Goal: Information Seeking & Learning: Learn about a topic

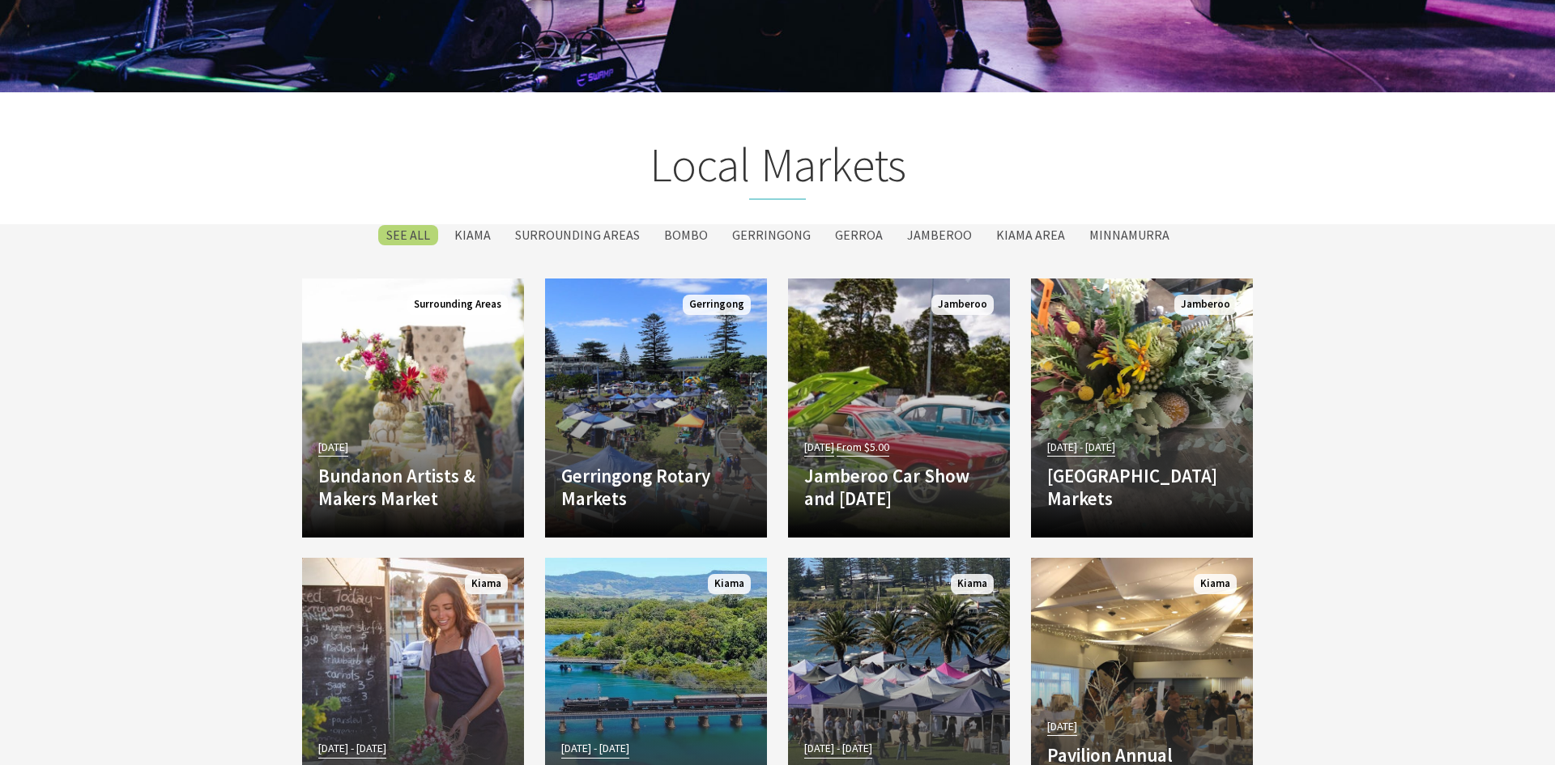
scroll to position [2830, 0]
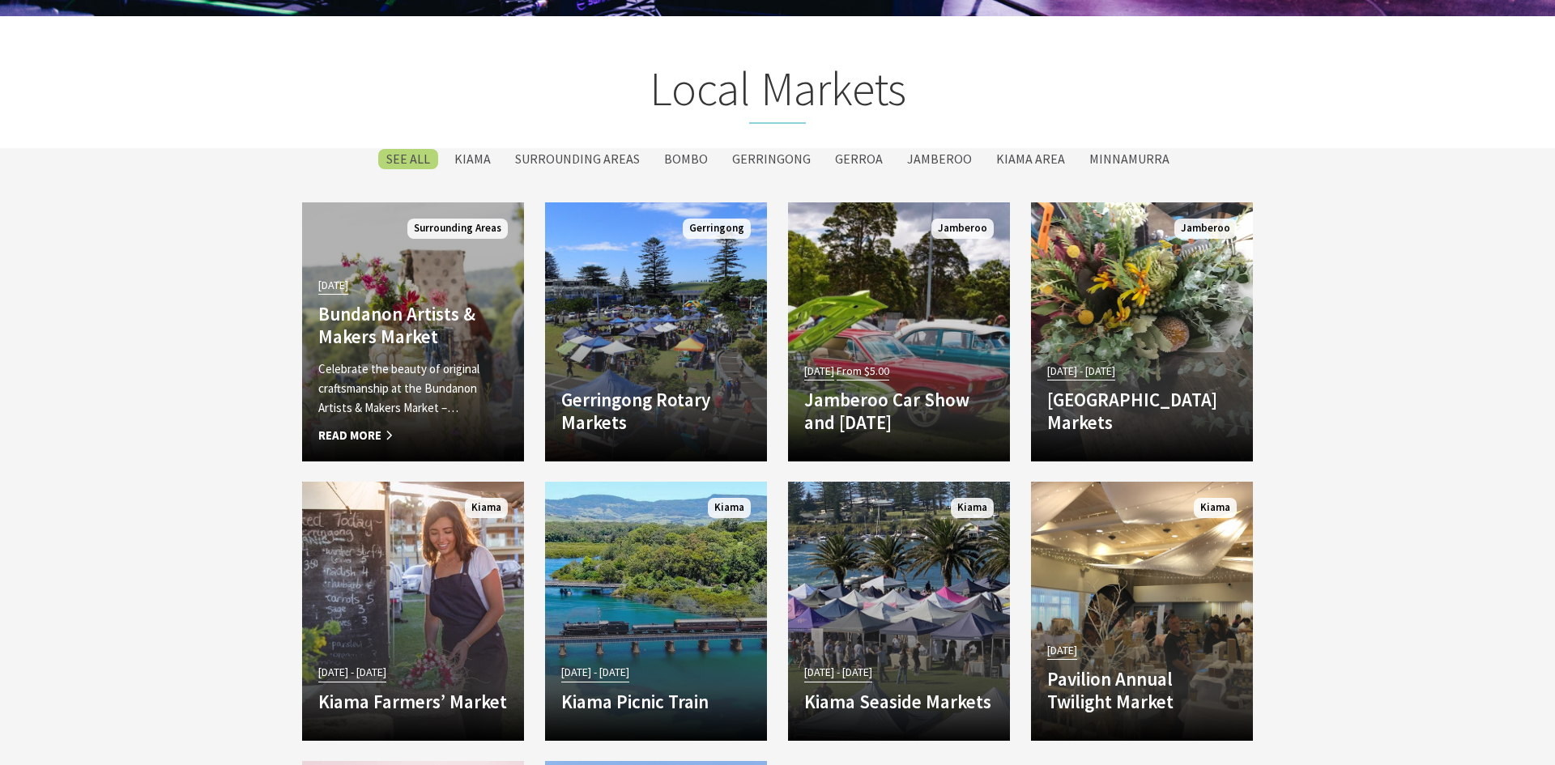
click at [393, 330] on h4 "Bundanon Artists & Makers Market" at bounding box center [413, 325] width 190 height 45
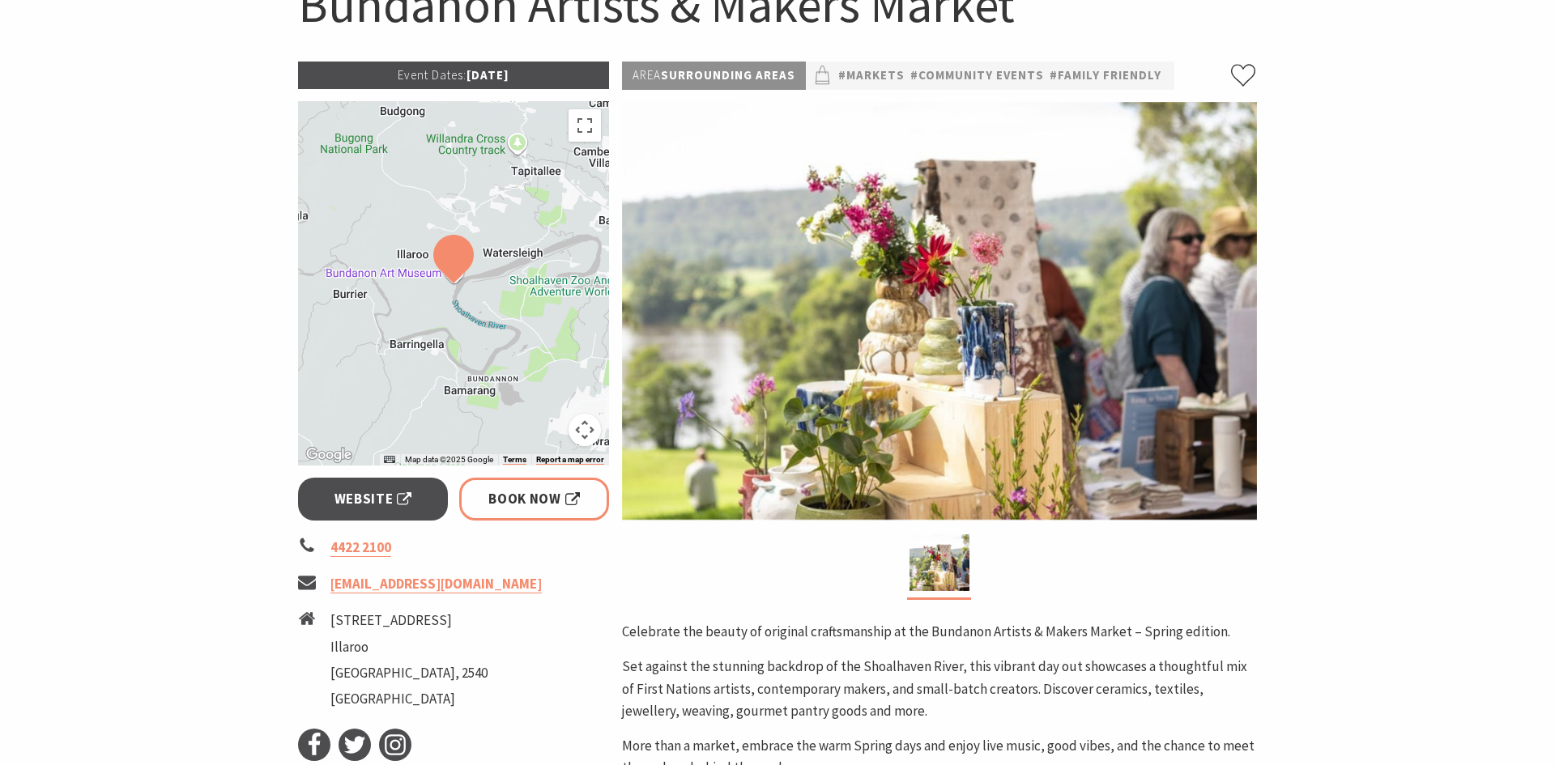
scroll to position [199, 0]
click at [393, 330] on div at bounding box center [453, 282] width 311 height 365
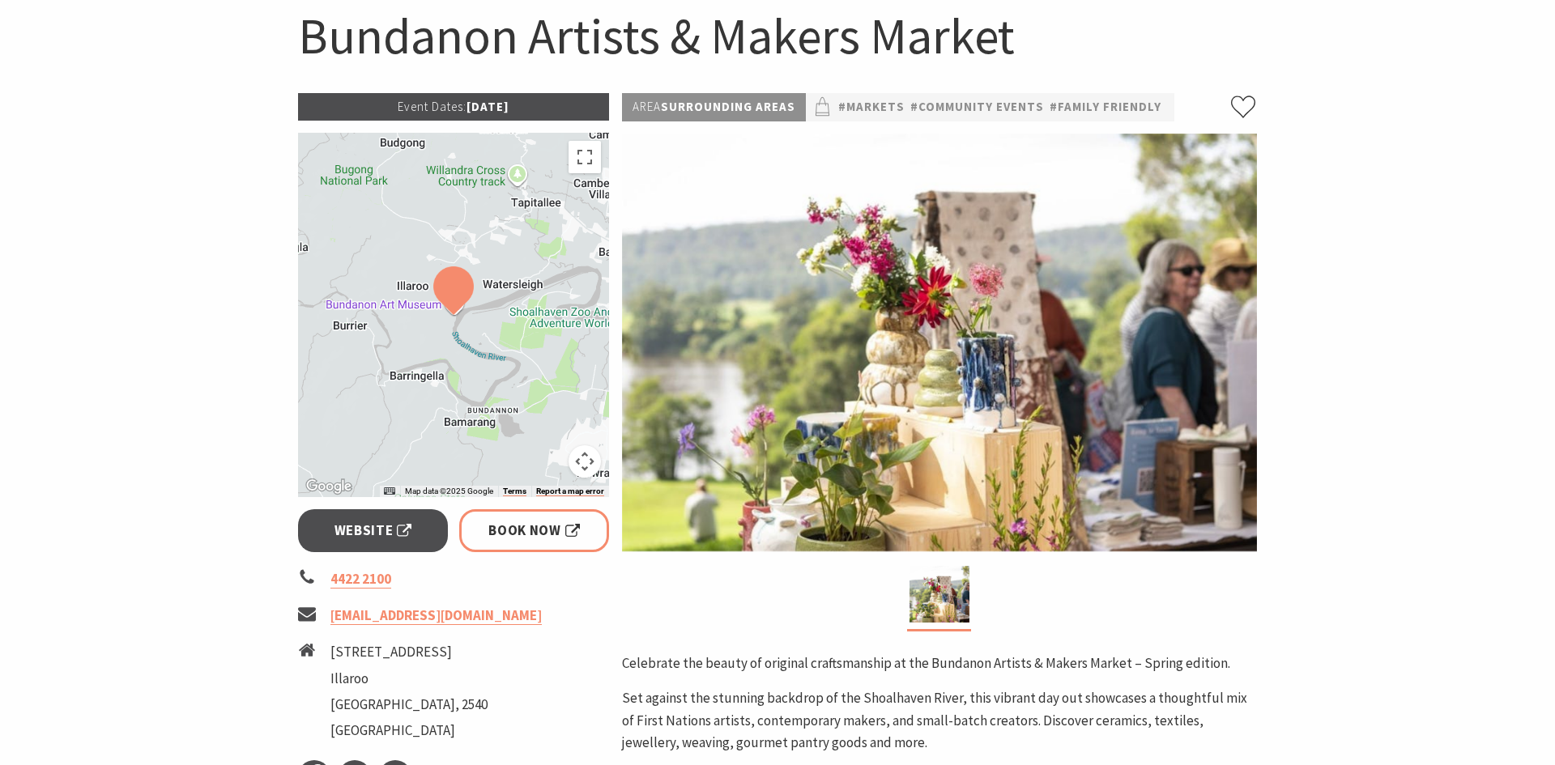
scroll to position [168, 0]
click at [360, 215] on div at bounding box center [453, 314] width 311 height 365
click at [706, 104] on p "Area Surrounding Areas" at bounding box center [714, 106] width 184 height 28
click at [706, 122] on div "Area Surrounding Areas #Markets #Community Events #Family Friendly Celebrate th…" at bounding box center [940, 595] width 648 height 1006
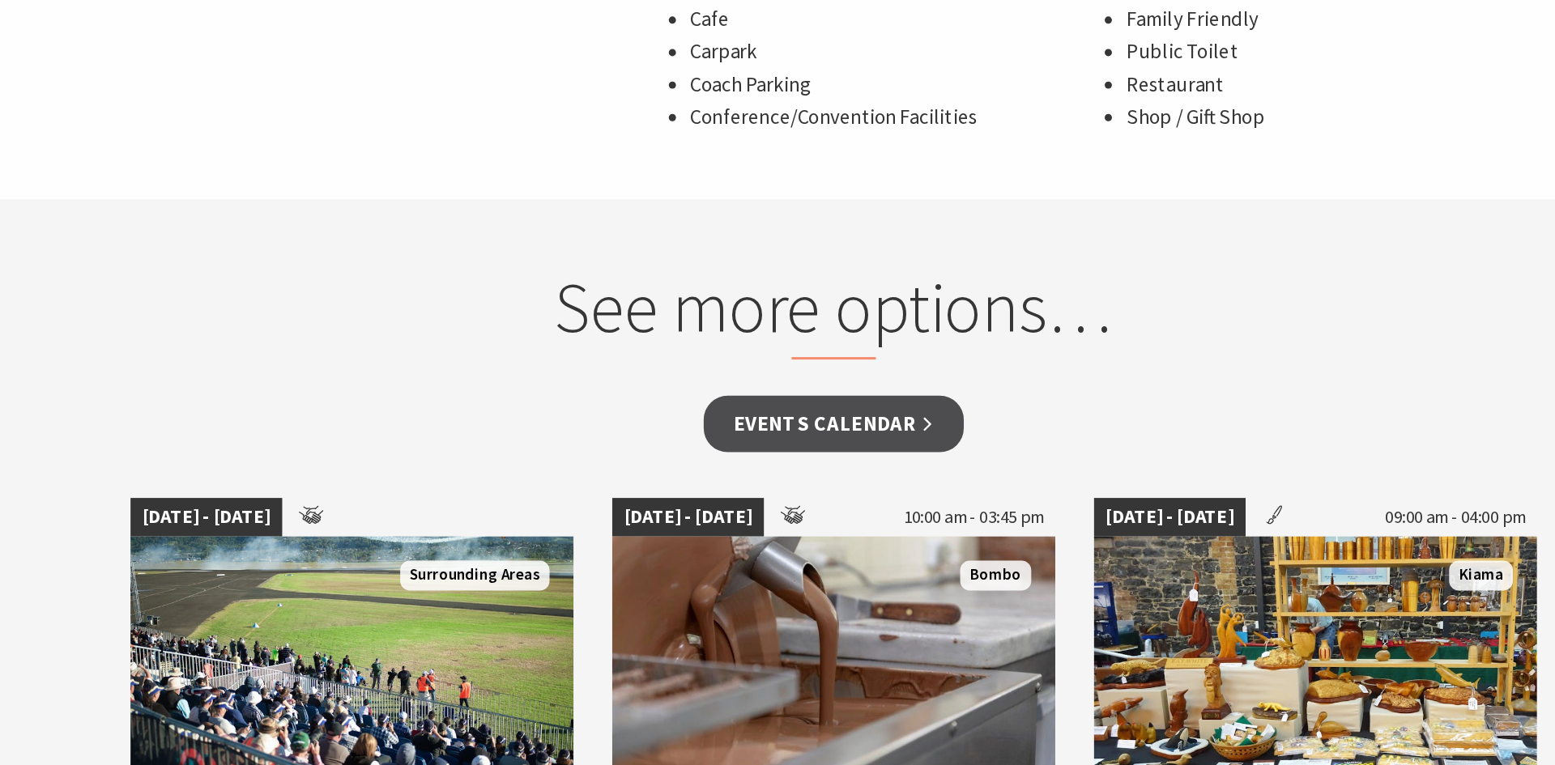
scroll to position [926, 0]
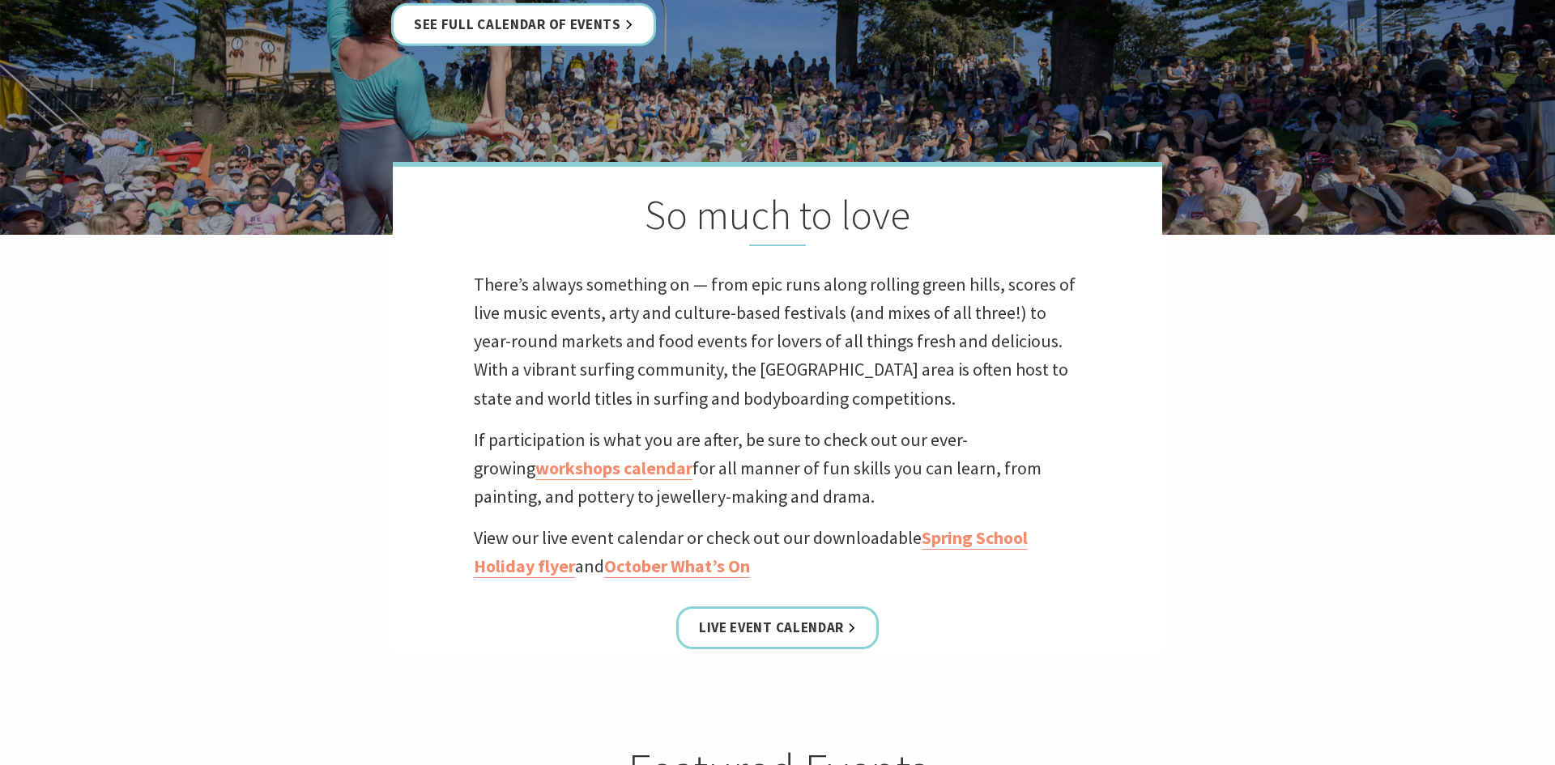
scroll to position [340, 0]
click at [667, 570] on link "October What’s On" at bounding box center [677, 565] width 146 height 23
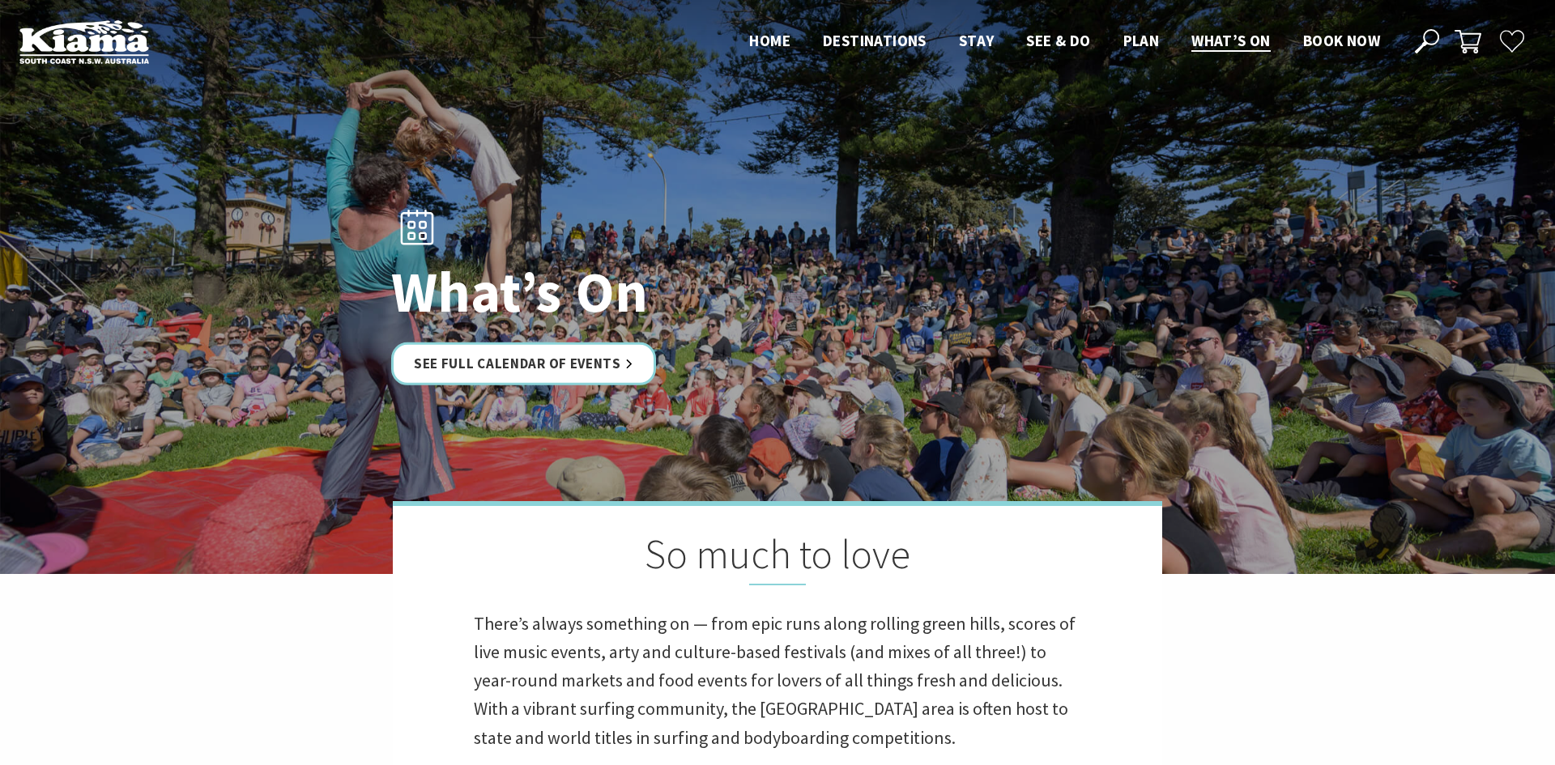
scroll to position [340, 0]
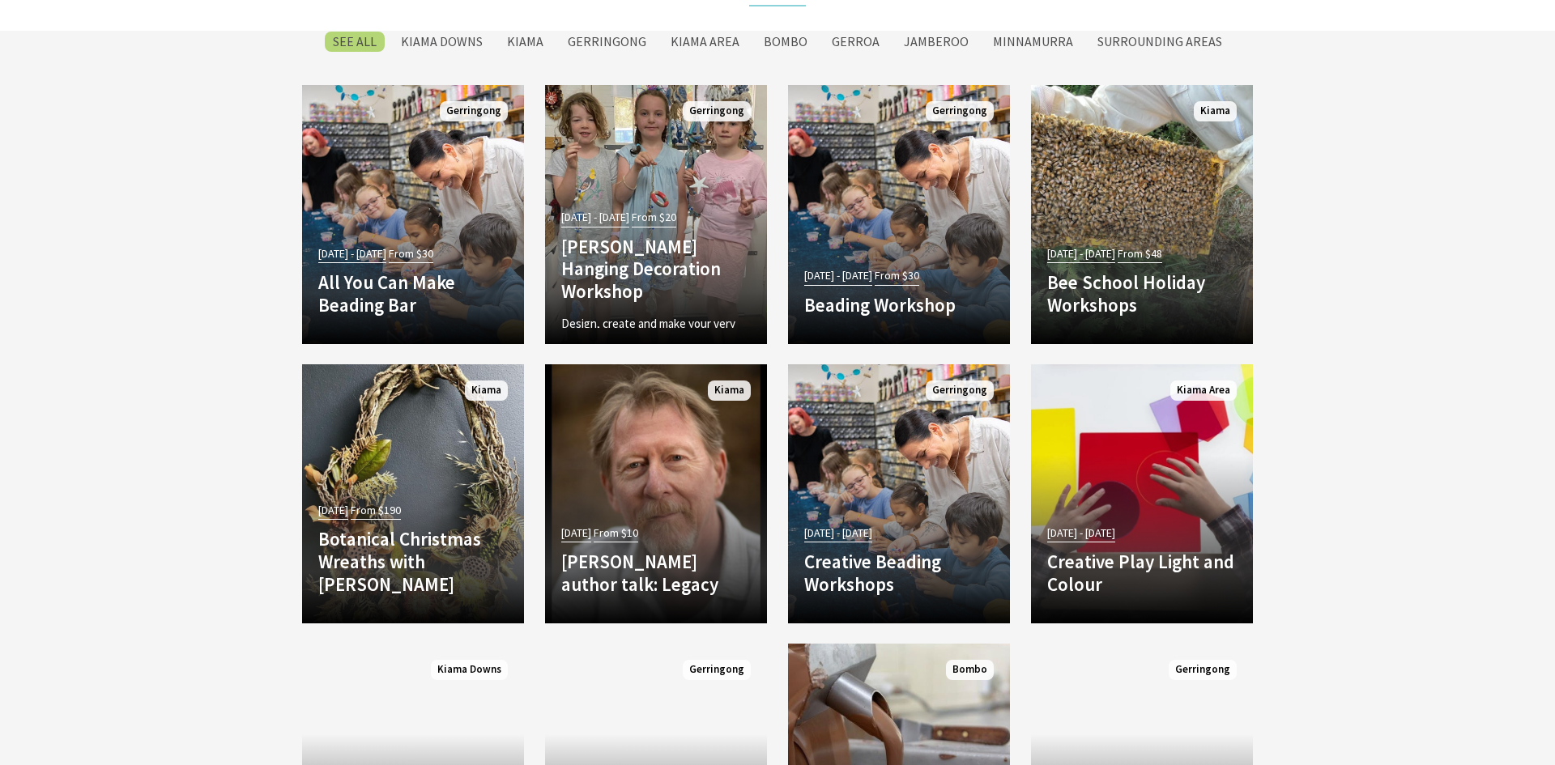
click at [608, 394] on link "03 Oct 25 From $10 Chris Hammer author talk: Legacy They are thrilled to be hos…" at bounding box center [656, 494] width 222 height 259
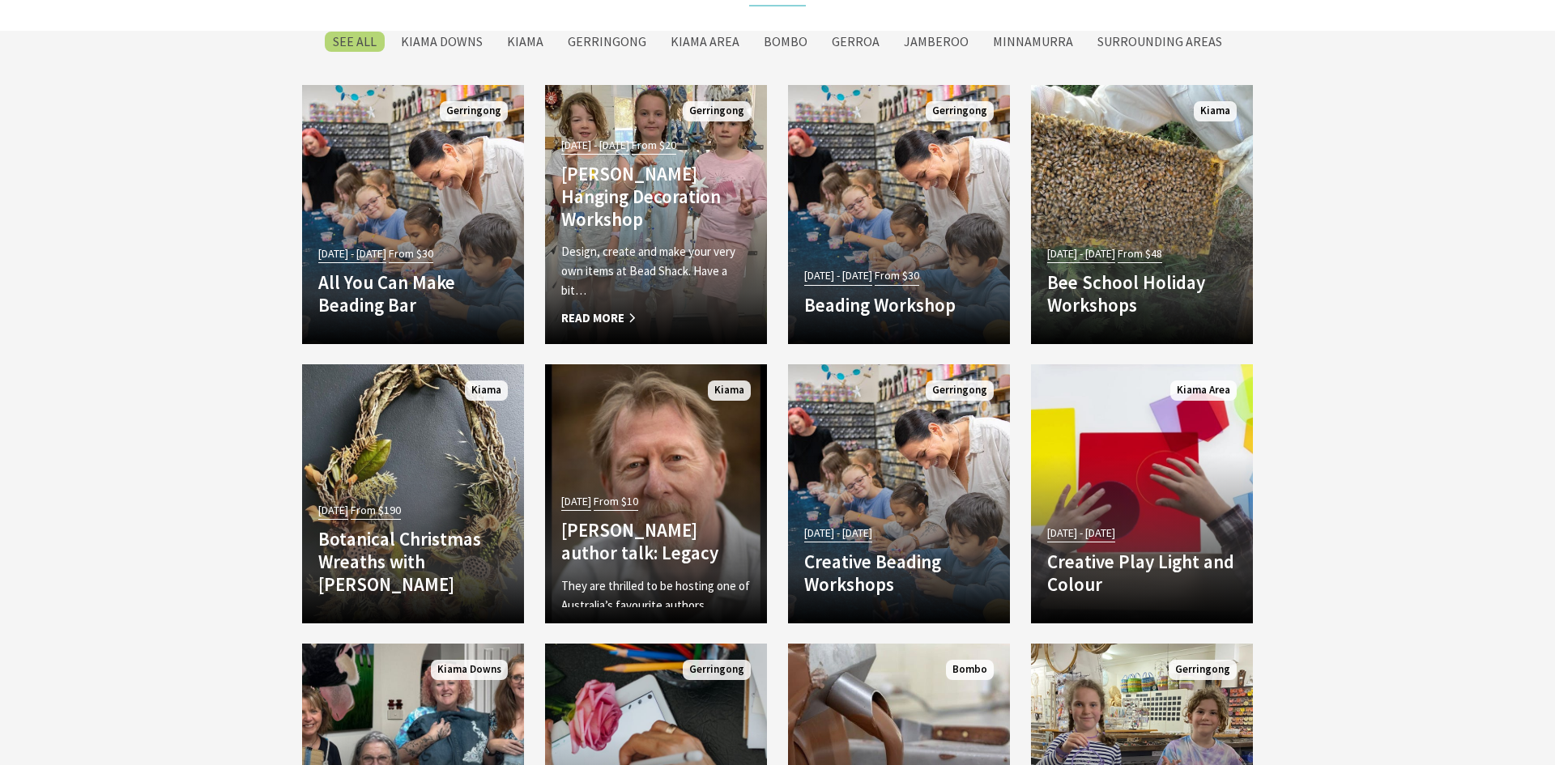
scroll to position [4743, 0]
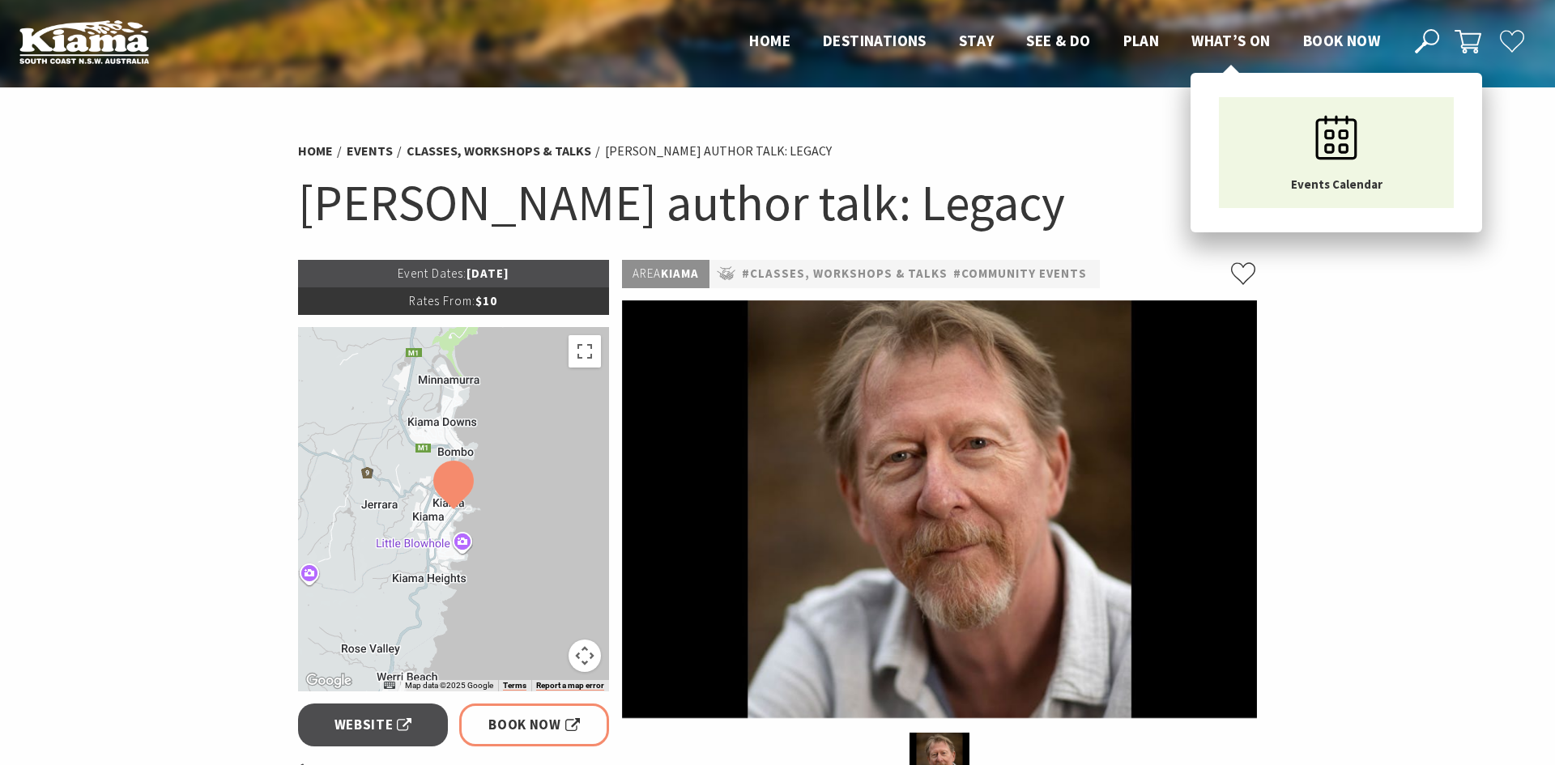
click at [1232, 33] on span "What’s On" at bounding box center [1231, 40] width 79 height 19
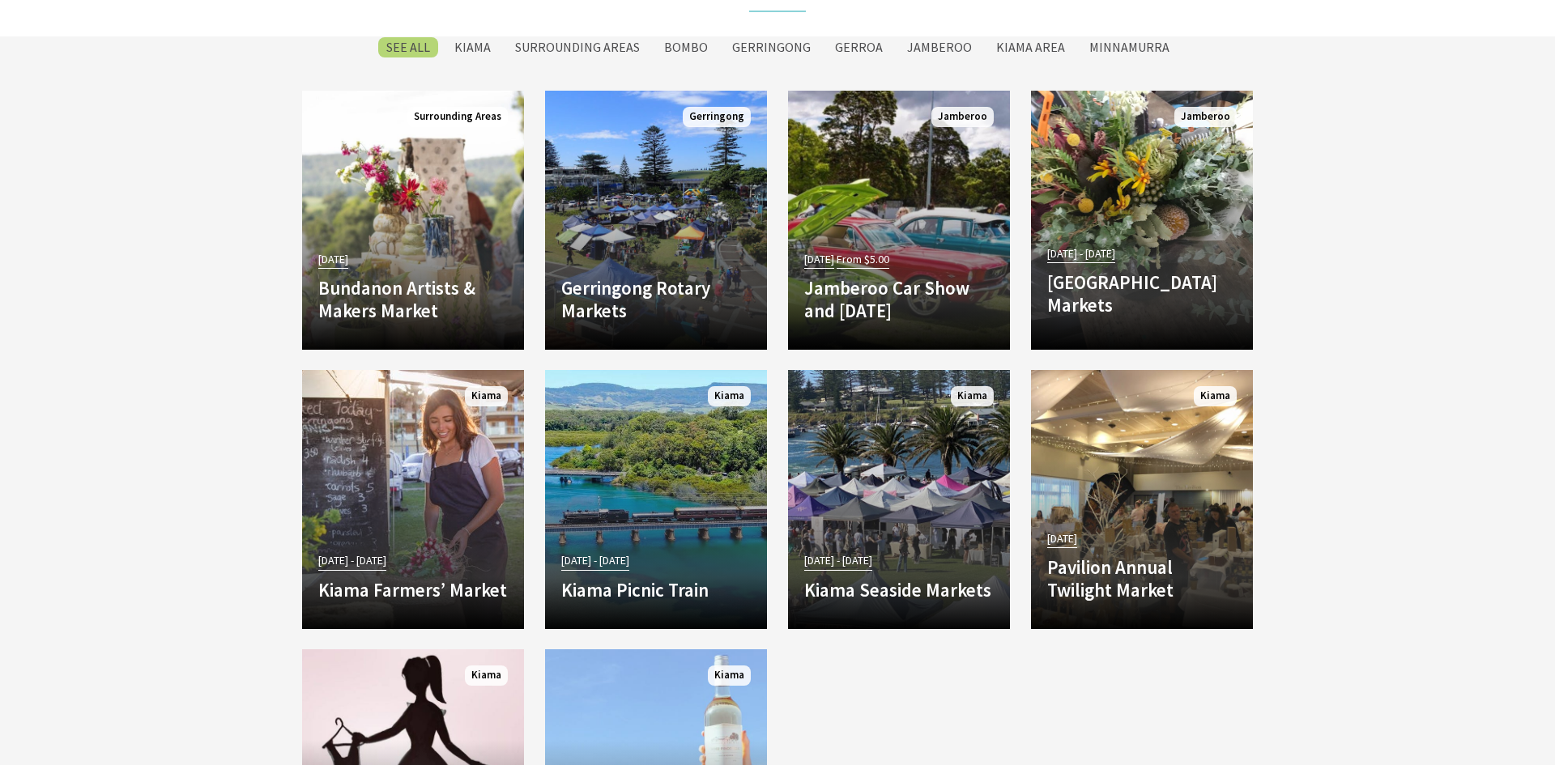
scroll to position [2943, 0]
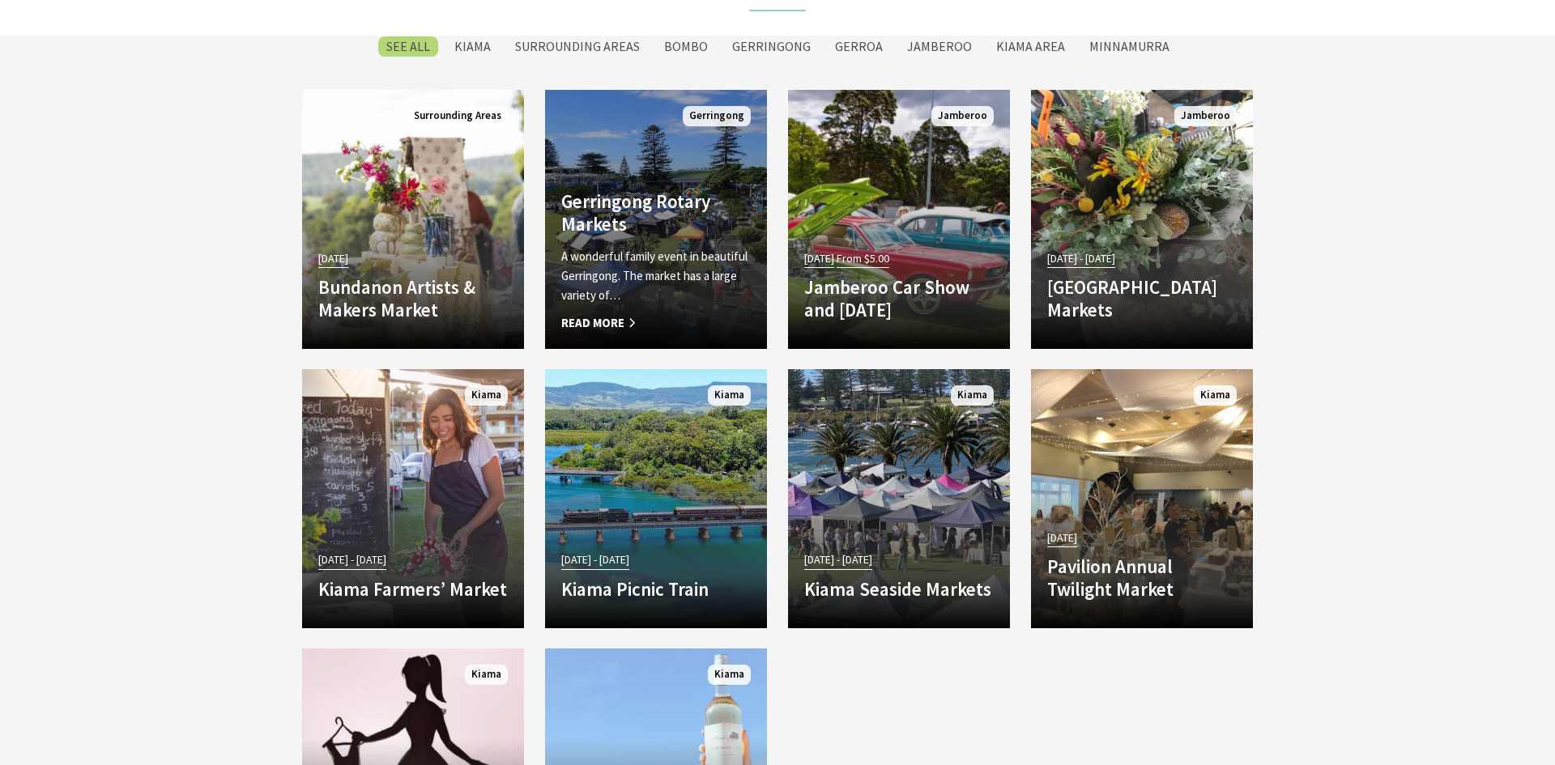
click at [672, 226] on h4 "Gerringong Rotary Markets" at bounding box center [656, 212] width 190 height 45
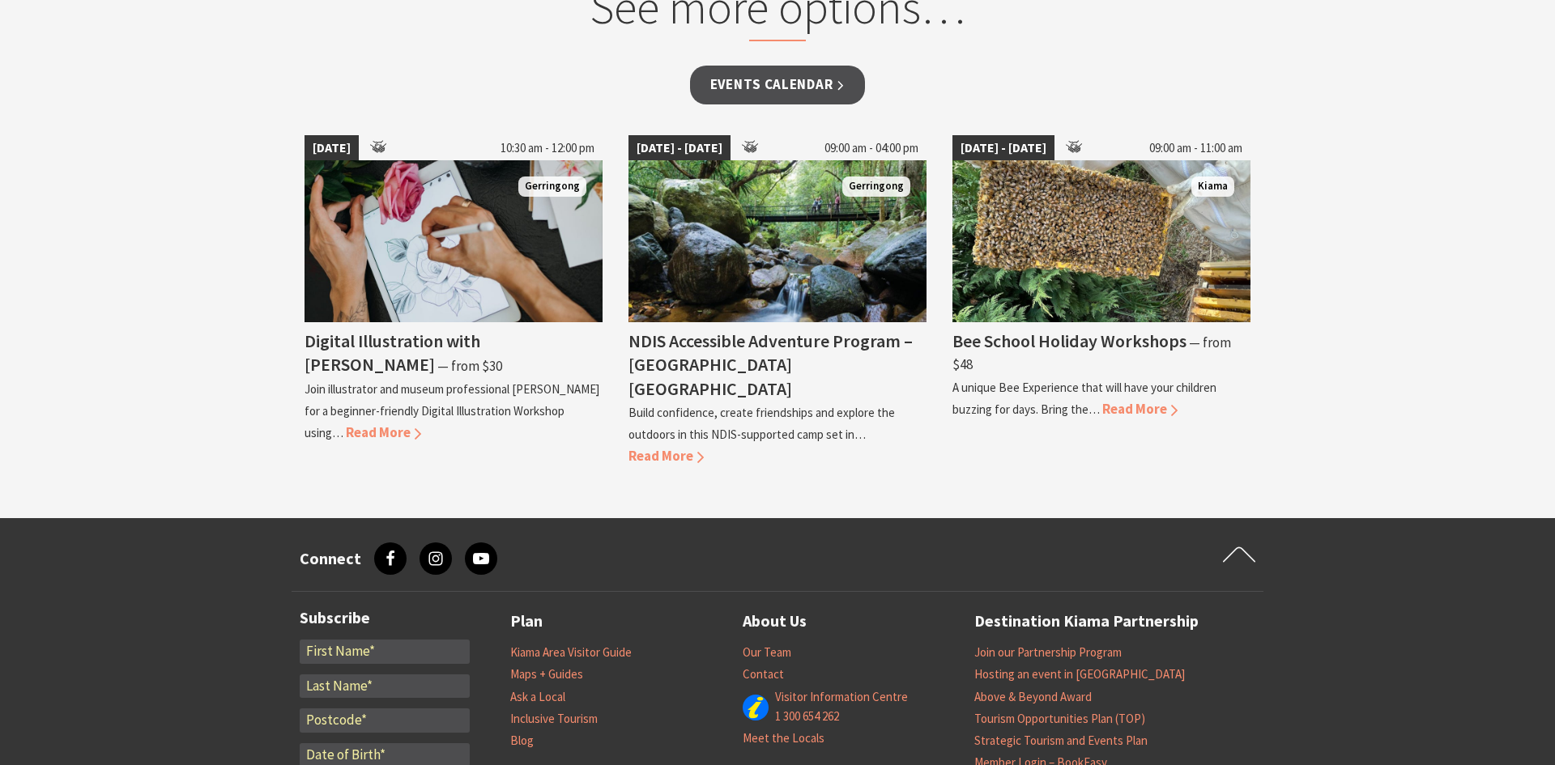
scroll to position [1409, 0]
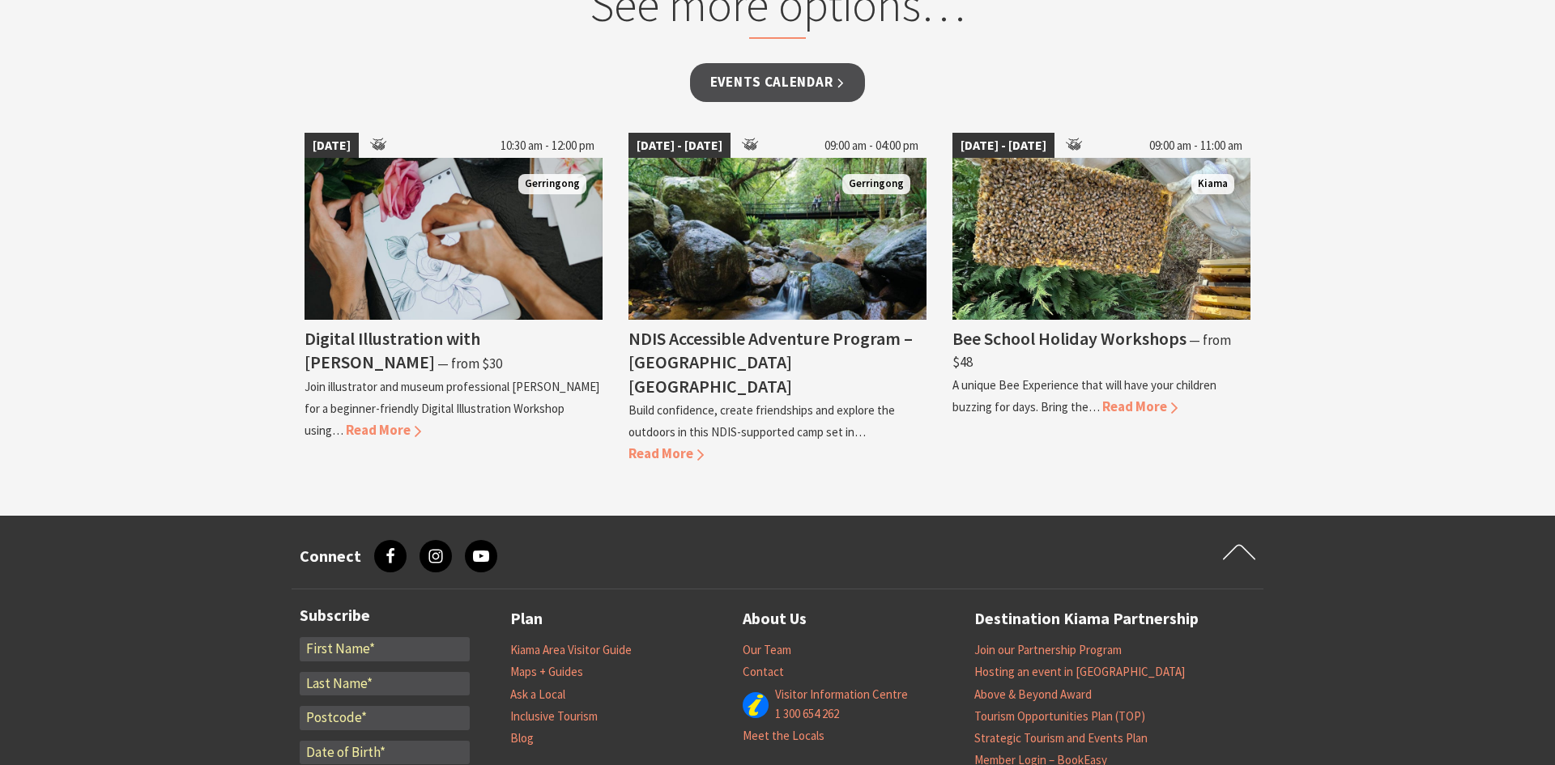
click at [676, 255] on img at bounding box center [778, 239] width 298 height 162
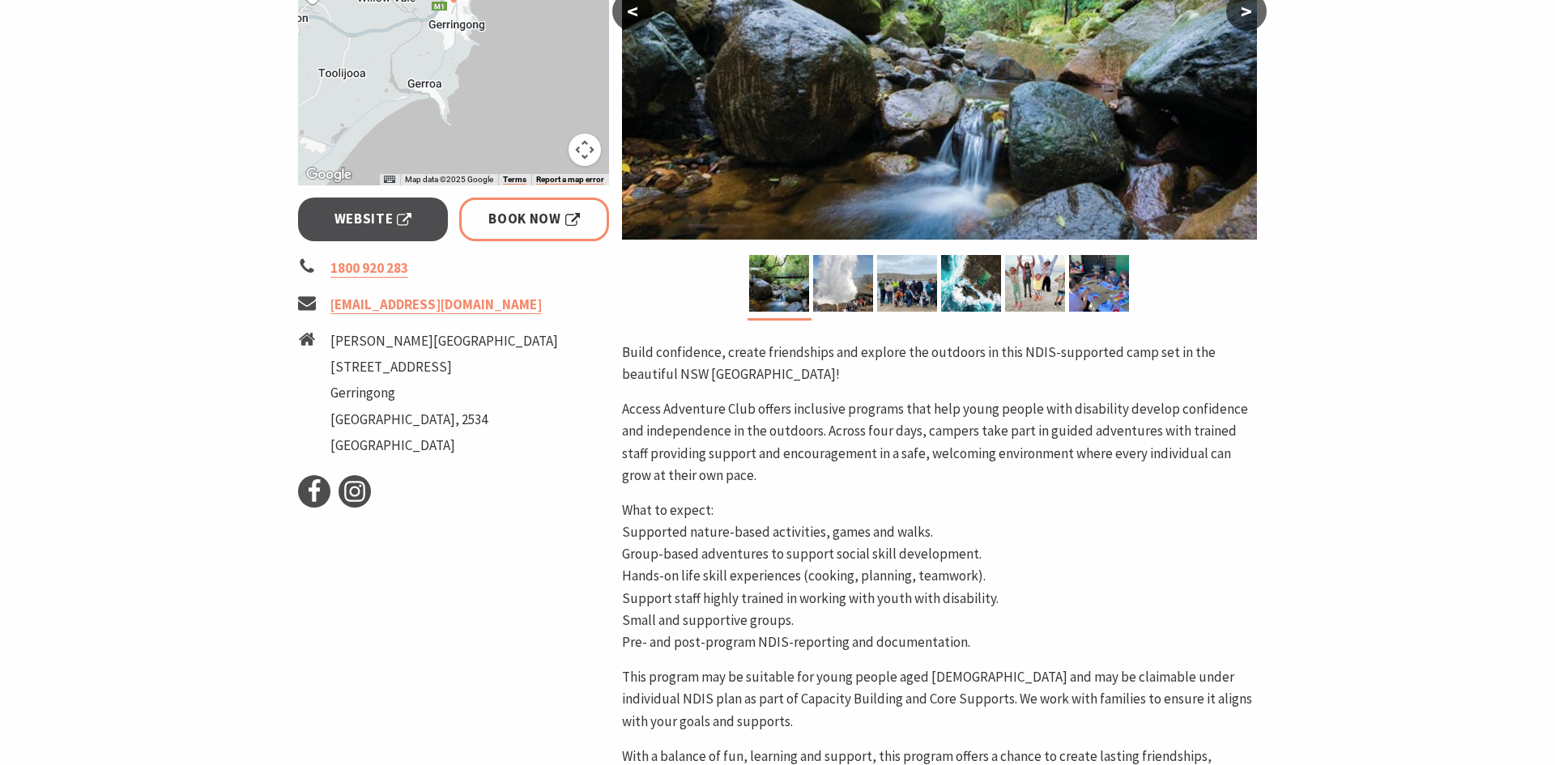
scroll to position [542, 0]
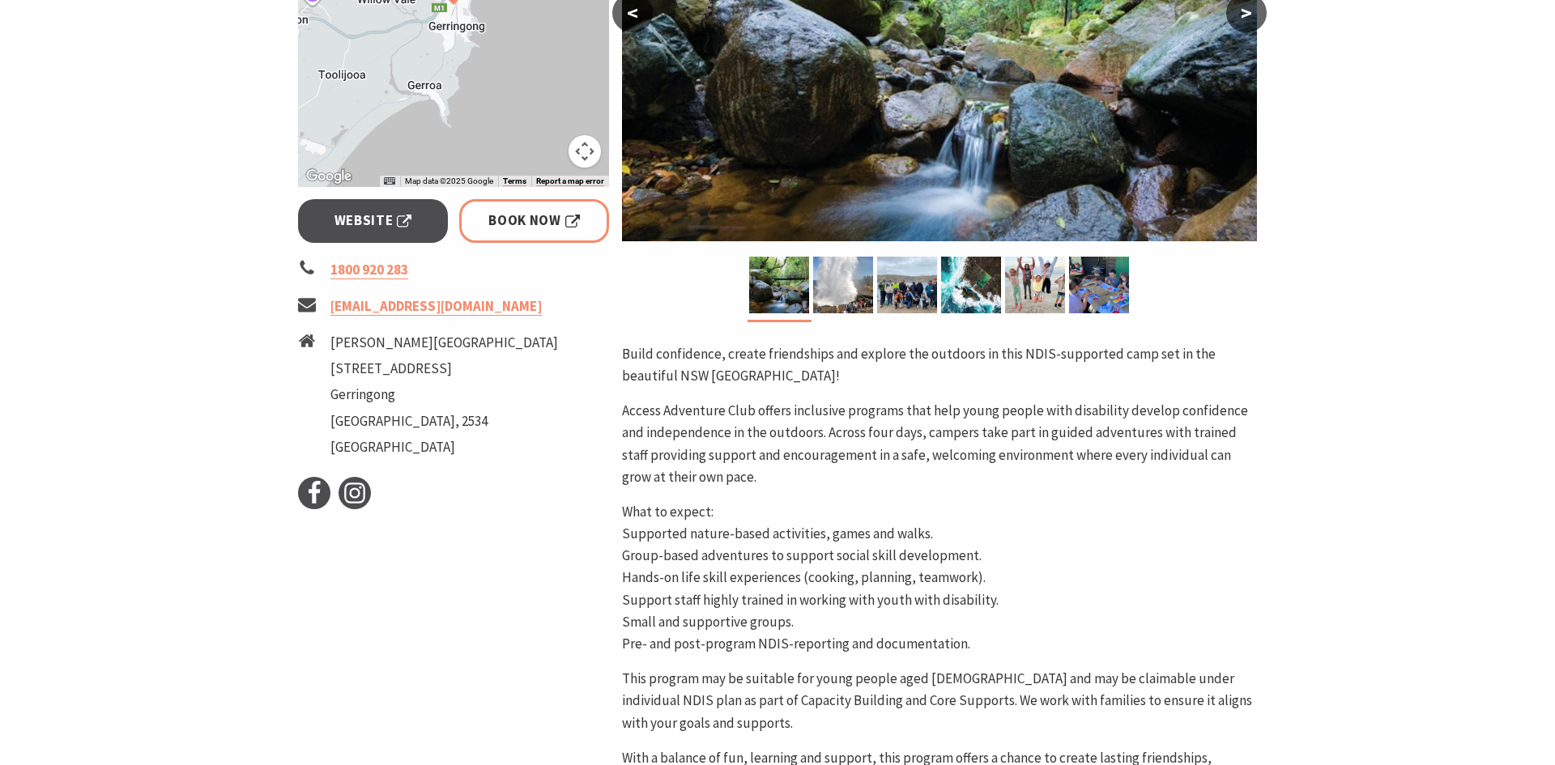
click at [761, 349] on p "Build confidence, create friendships and explore the outdoors in this NDIS-supp…" at bounding box center [939, 365] width 635 height 44
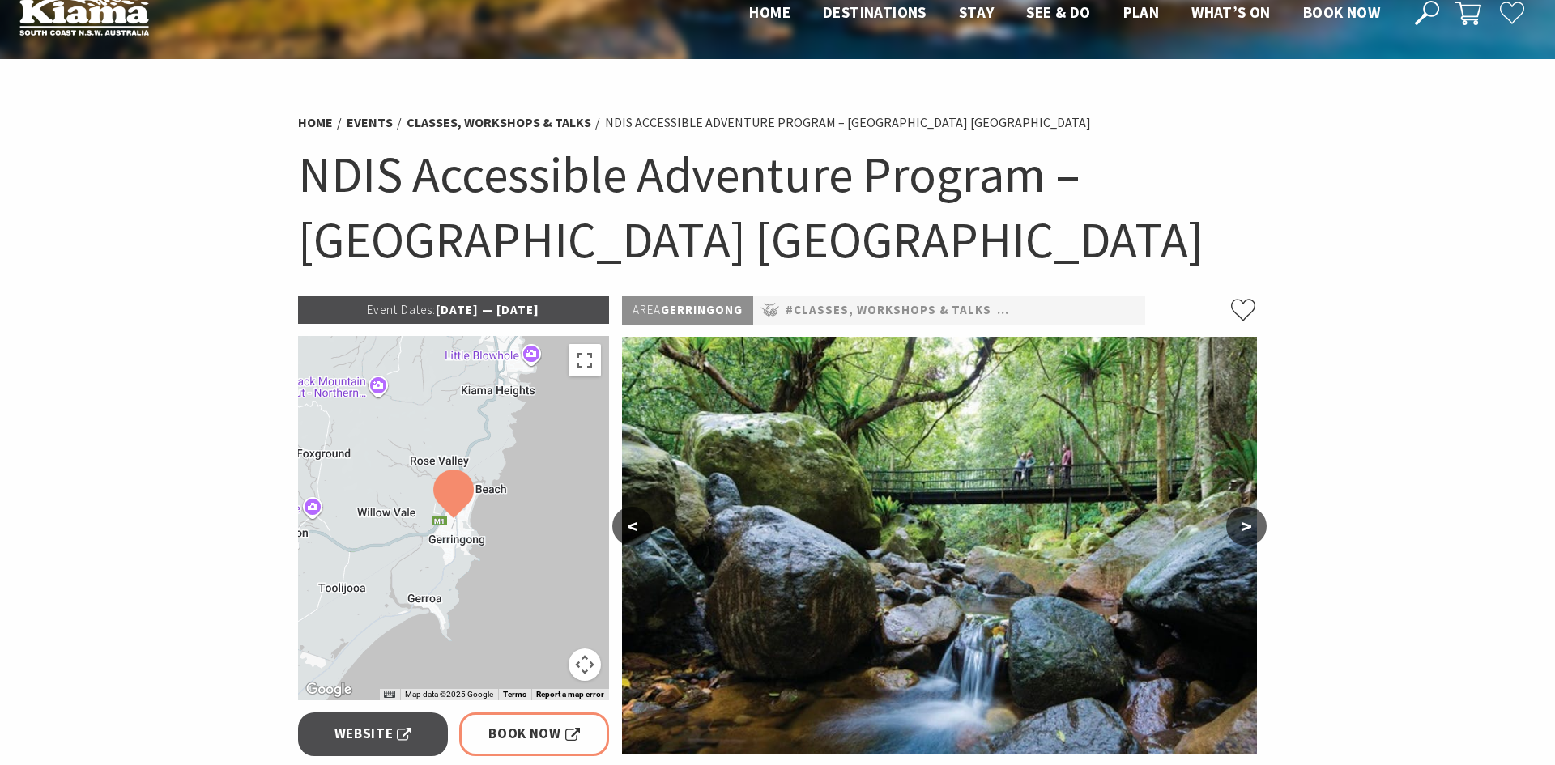
scroll to position [0, 0]
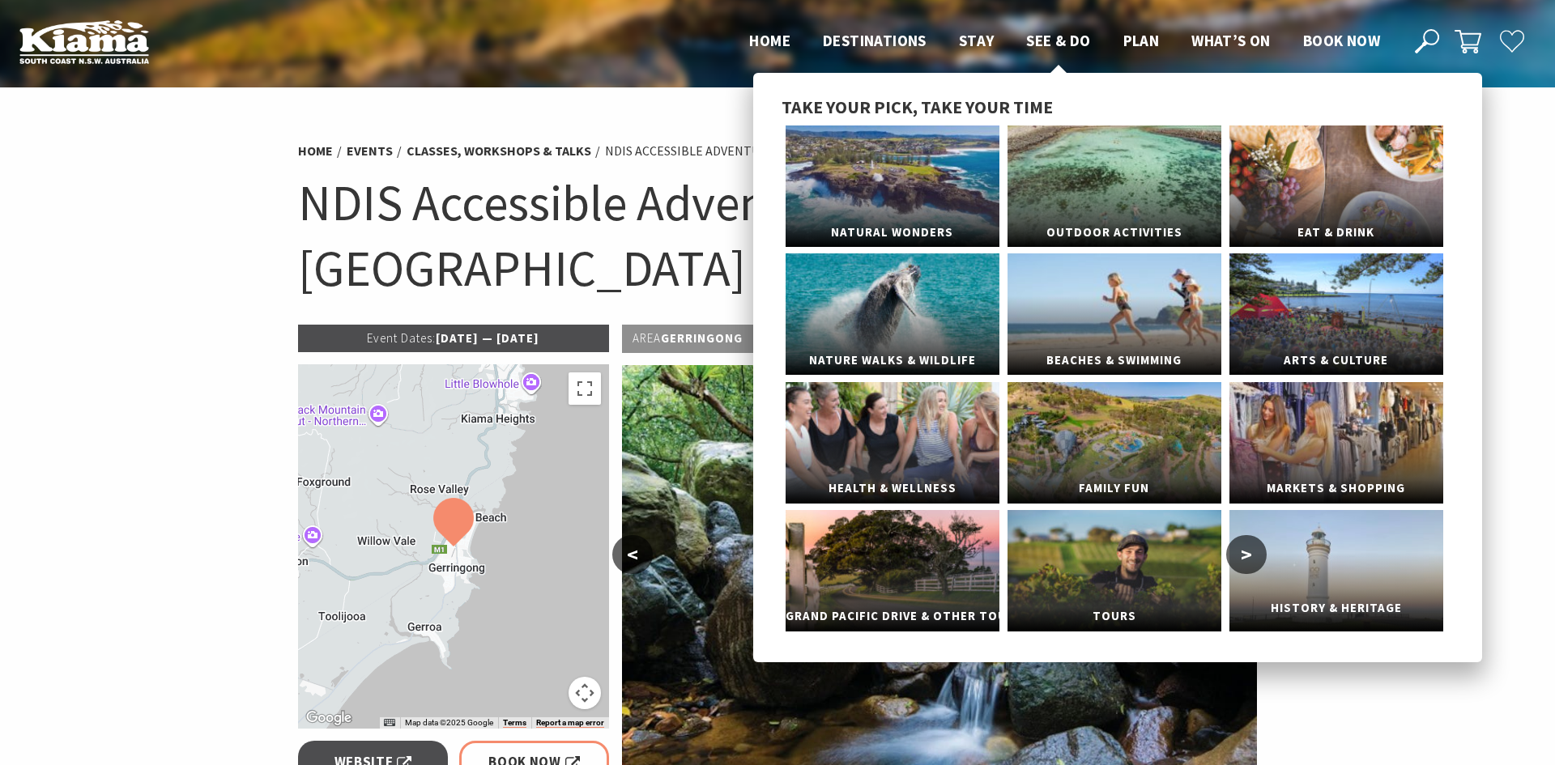
click at [1321, 566] on link "History & Heritage" at bounding box center [1337, 571] width 214 height 122
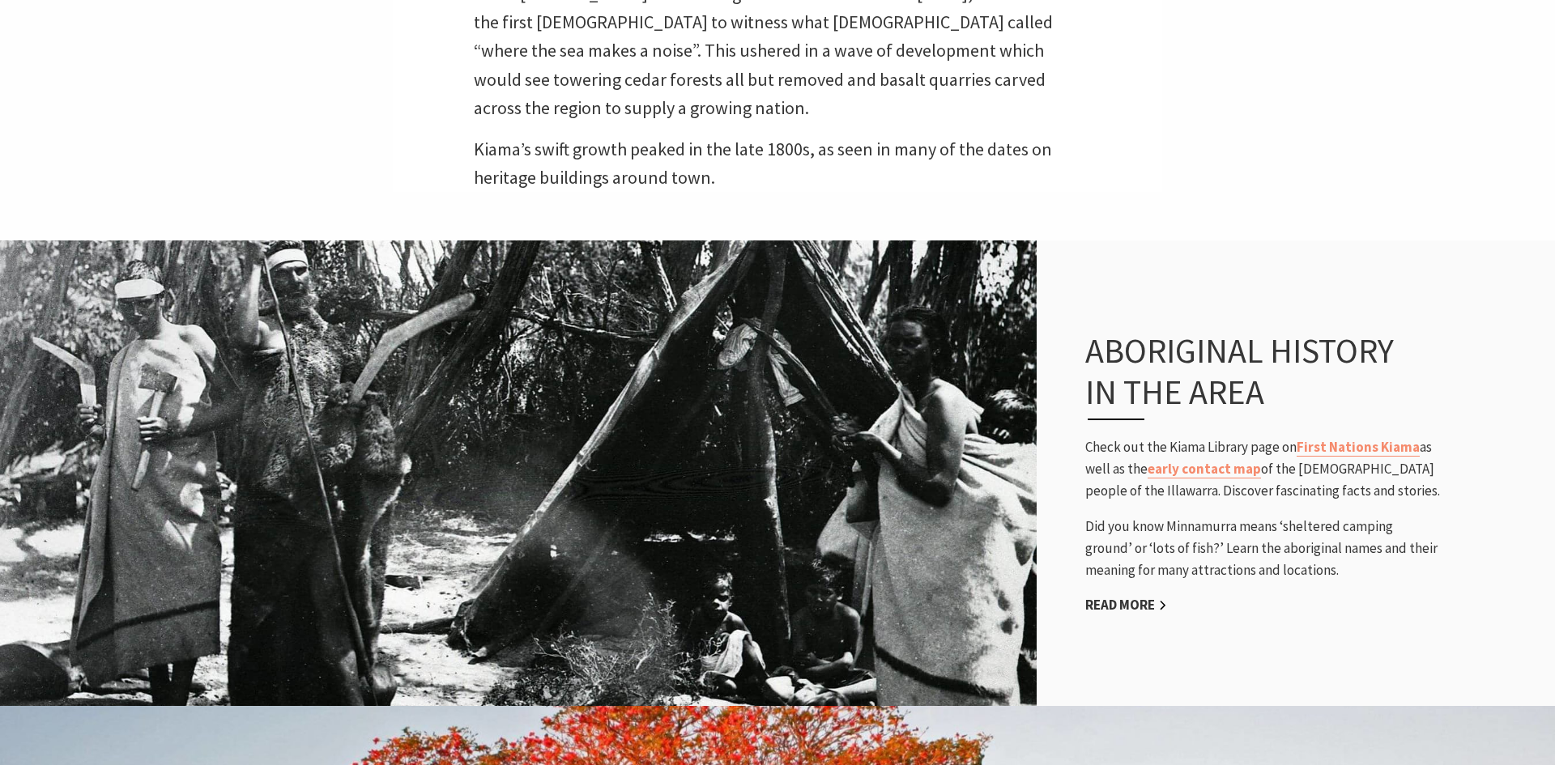
scroll to position [1054, 0]
click at [1222, 459] on link "early contact map" at bounding box center [1204, 468] width 113 height 19
